Goal: Information Seeking & Learning: Learn about a topic

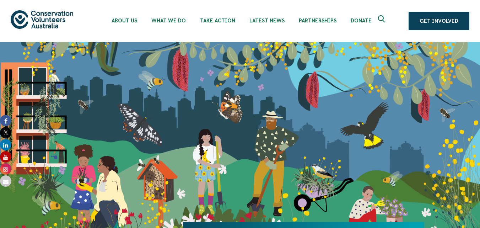
click at [42, 19] on div "About Us Our Priorities Reconciliation Impact Our Board Our People Careers CVA …" at bounding box center [240, 21] width 458 height 42
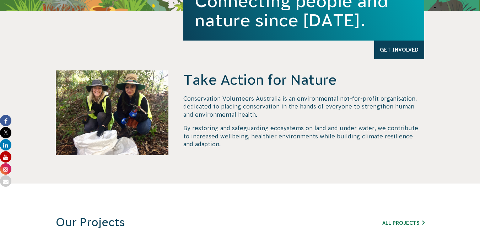
scroll to position [249, 0]
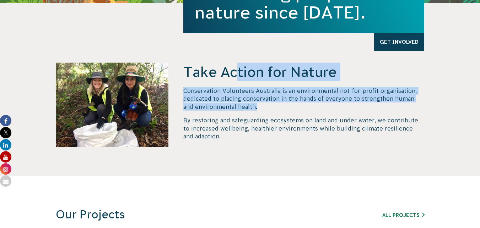
drag, startPoint x: 186, startPoint y: 70, endPoint x: 254, endPoint y: 107, distance: 77.5
click at [254, 107] on div "Take Action for Nature Conservation Volunteers Australia is an environmental no…" at bounding box center [303, 119] width 241 height 113
copy div "Take Action for Nature Conservation Volunteers Australia is an environmental no…"
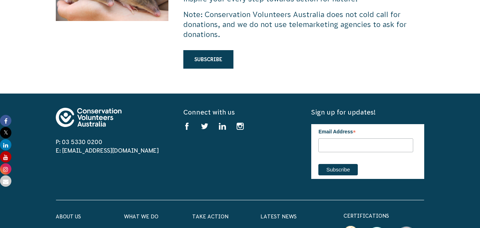
scroll to position [2024, 0]
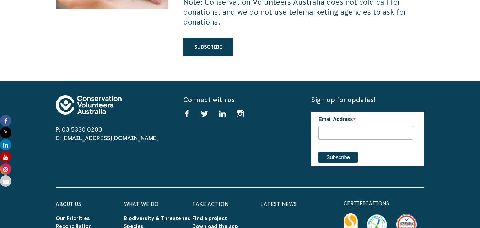
click at [73, 95] on img at bounding box center [89, 104] width 66 height 19
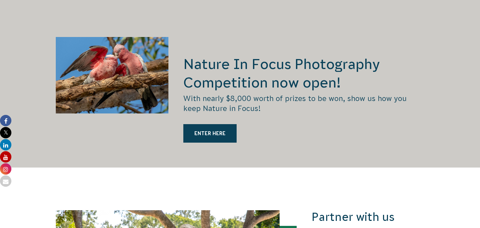
scroll to position [1243, 0]
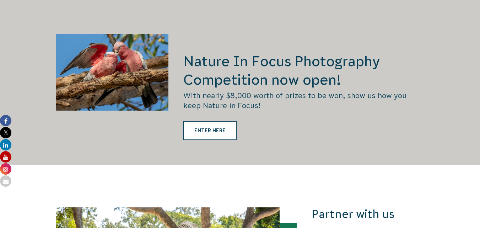
click at [207, 121] on link "ENTER HERE" at bounding box center [209, 130] width 53 height 18
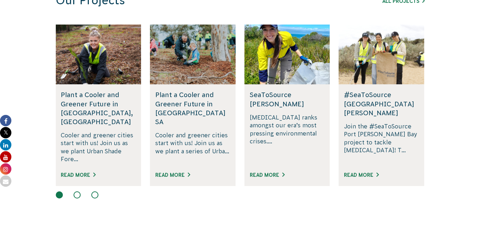
scroll to position [454, 0]
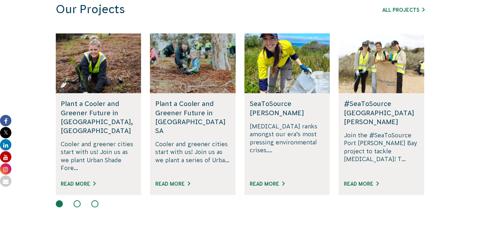
click at [77, 200] on button at bounding box center [77, 203] width 7 height 7
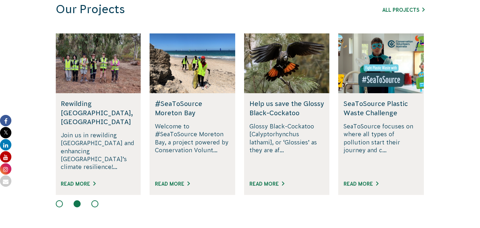
click at [94, 200] on button at bounding box center [94, 203] width 7 height 7
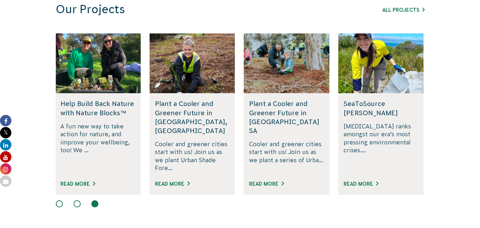
click at [76, 200] on button at bounding box center [77, 203] width 7 height 7
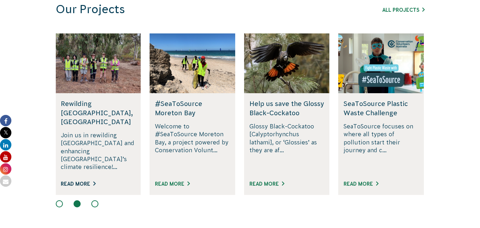
click at [80, 181] on link "Read More" at bounding box center [78, 184] width 35 height 6
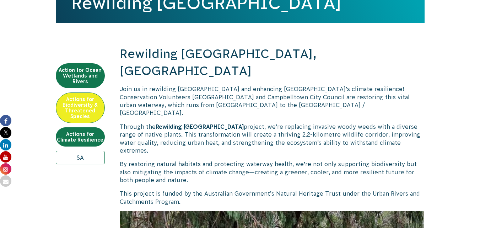
scroll to position [213, 0]
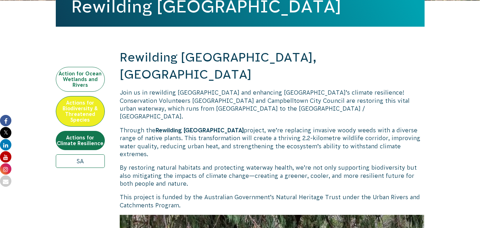
click at [81, 79] on link "Action for Ocean Wetlands and Rivers" at bounding box center [80, 79] width 49 height 25
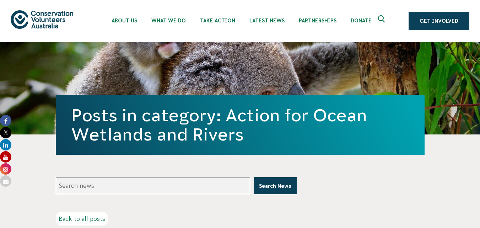
click at [79, 217] on link "Back to all posts" at bounding box center [82, 218] width 52 height 13
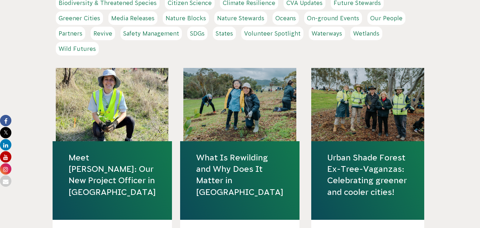
scroll to position [249, 0]
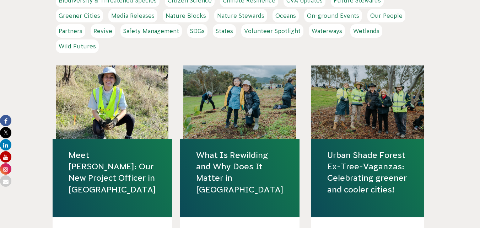
click at [116, 100] on div at bounding box center [112, 101] width 113 height 73
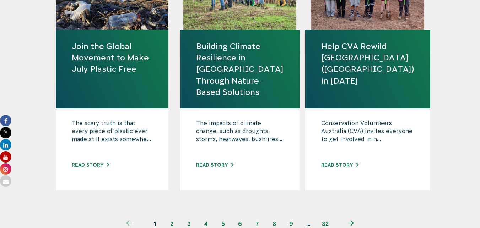
scroll to position [888, 0]
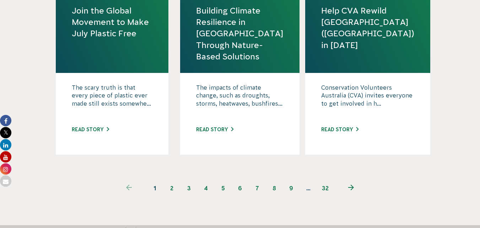
click at [174, 188] on link "2" at bounding box center [171, 187] width 17 height 17
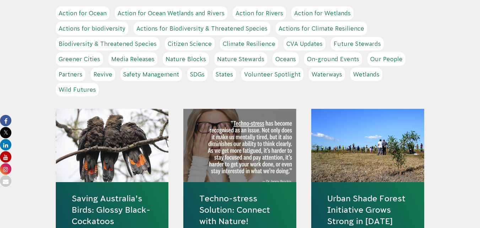
scroll to position [213, 0]
